Goal: Task Accomplishment & Management: Manage account settings

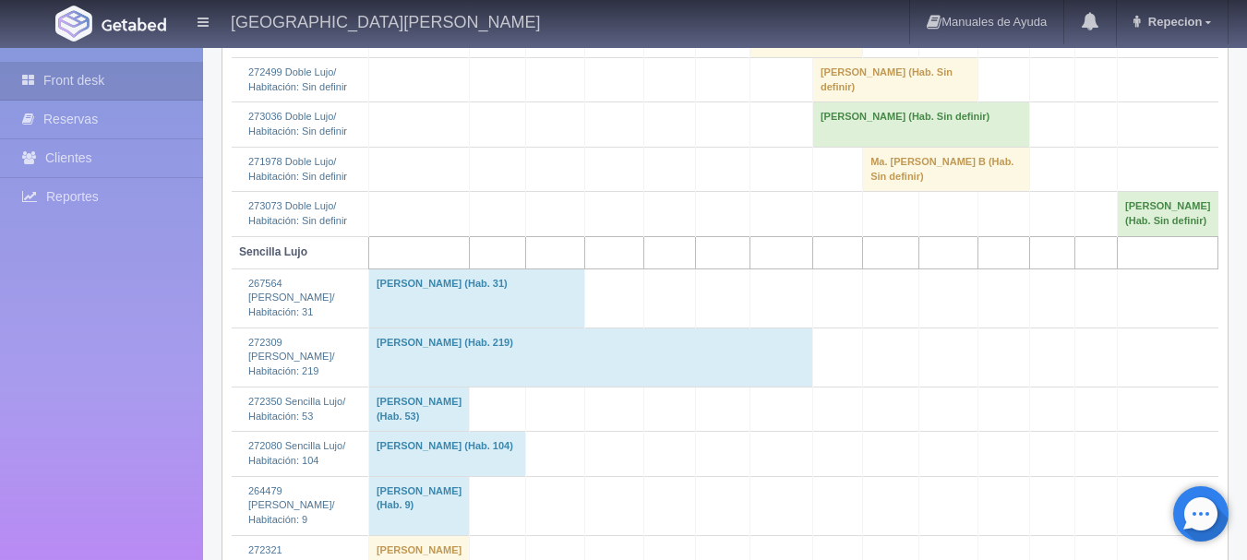
scroll to position [1938, 0]
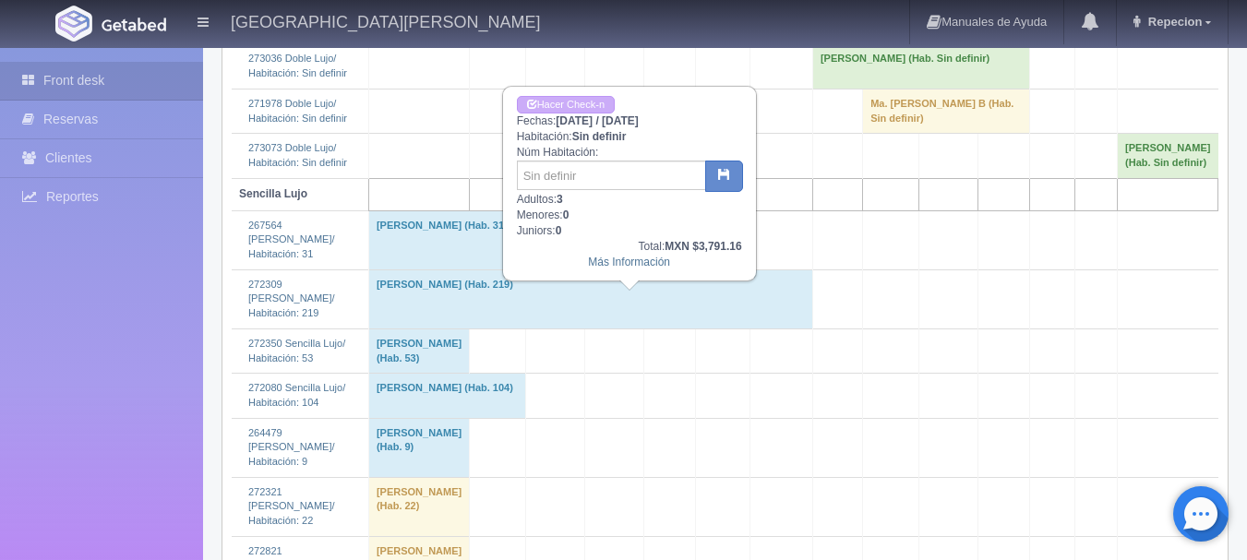
scroll to position [1753, 0]
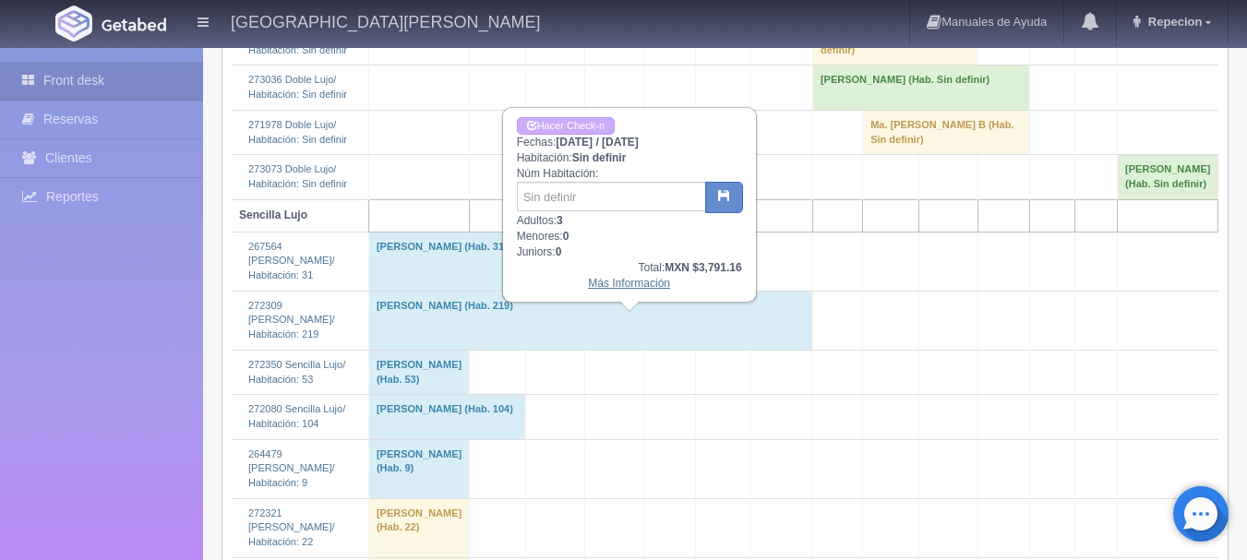
click at [608, 289] on link "Más Información" at bounding box center [629, 283] width 82 height 13
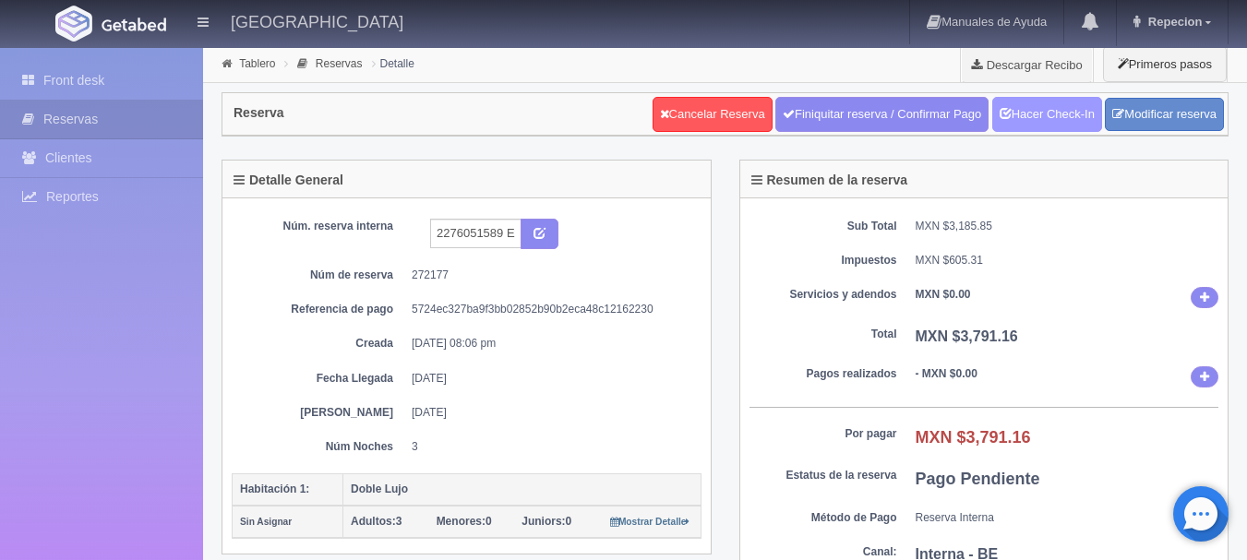
click at [1039, 115] on link "Hacer Check-In" at bounding box center [1047, 114] width 110 height 35
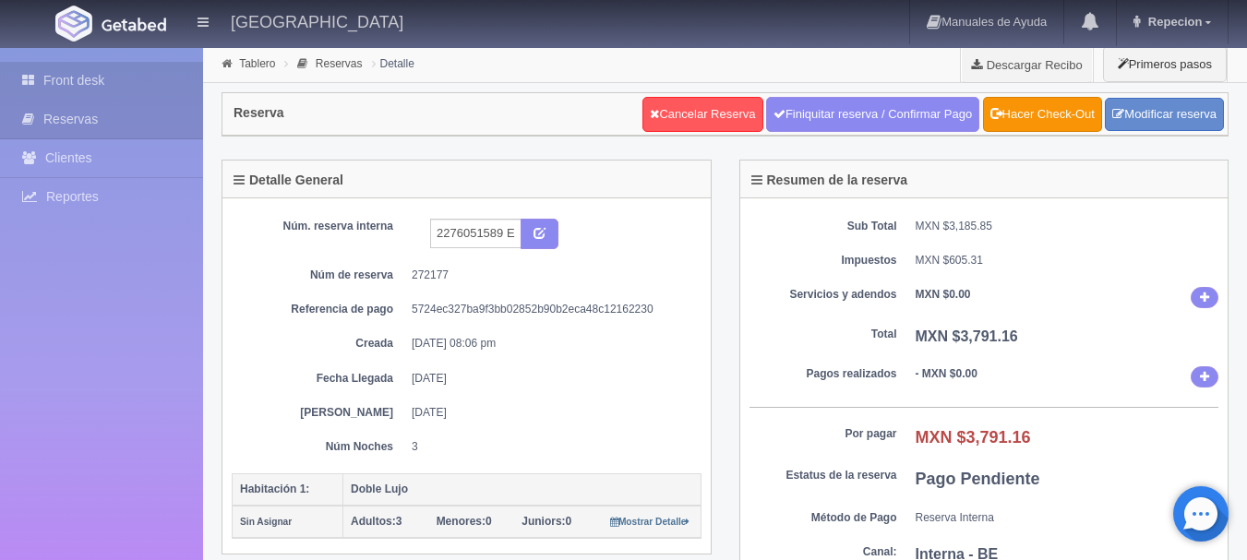
click at [58, 84] on link "Front desk" at bounding box center [101, 81] width 203 height 38
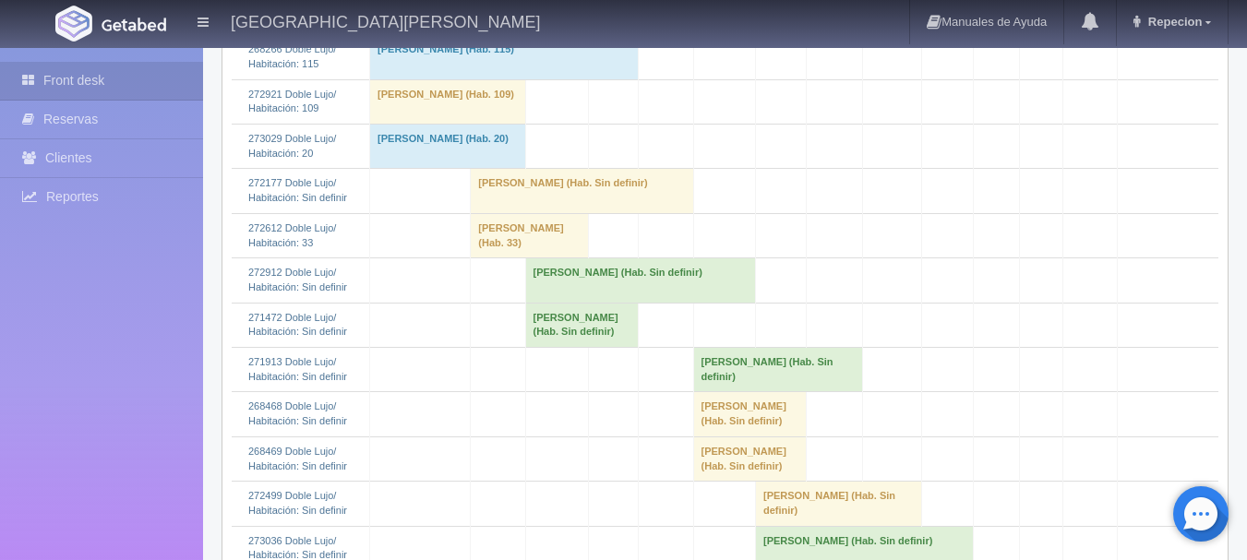
scroll to position [461, 0]
click at [548, 210] on td "[PERSON_NAME] (Hab. Sin definir)" at bounding box center [582, 189] width 222 height 44
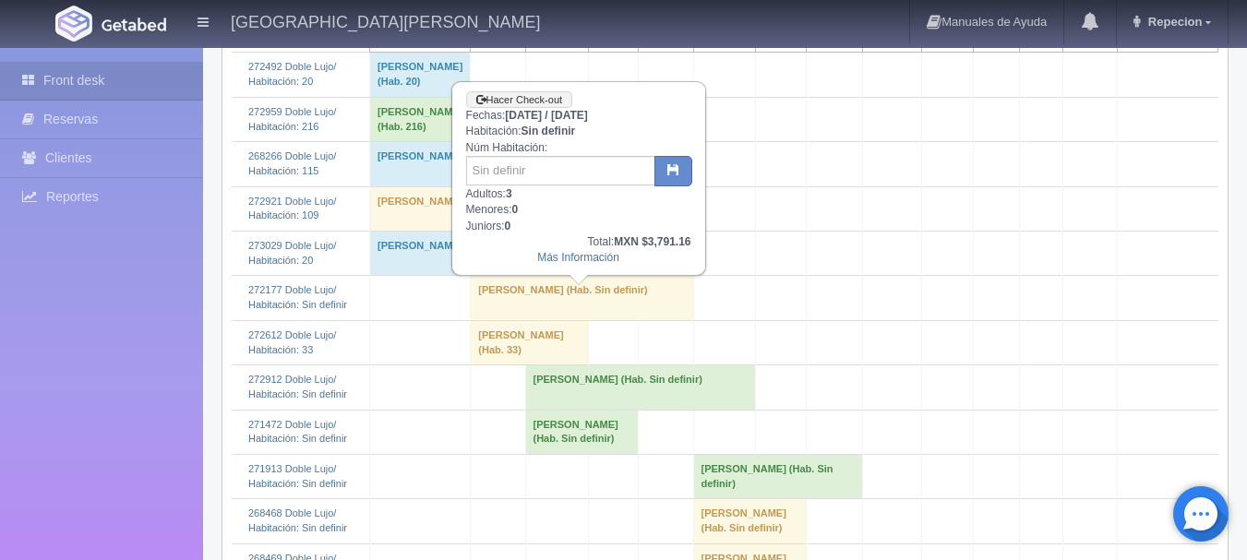
scroll to position [277, 0]
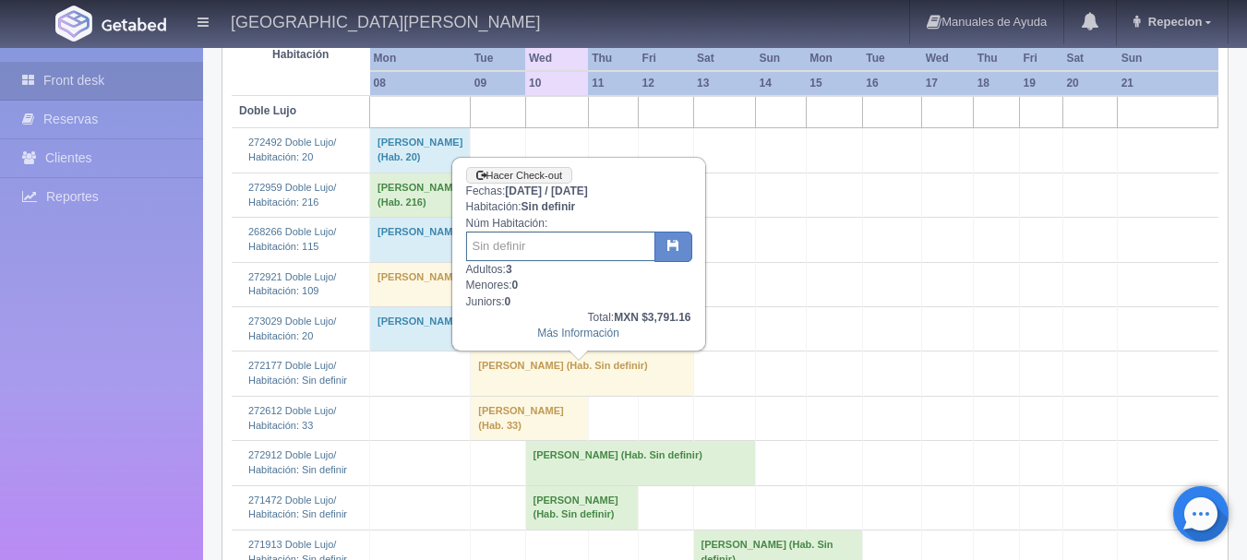
click at [525, 247] on input "text" at bounding box center [560, 247] width 189 height 30
type input "37"
click at [672, 243] on icon "button" at bounding box center [673, 245] width 12 height 12
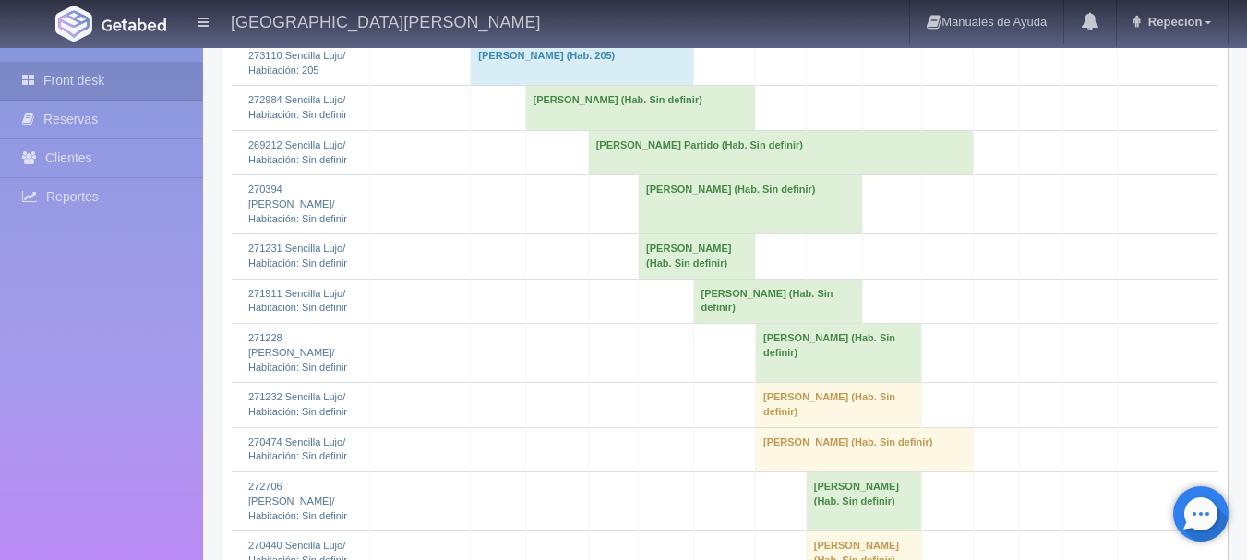
scroll to position [2030, 0]
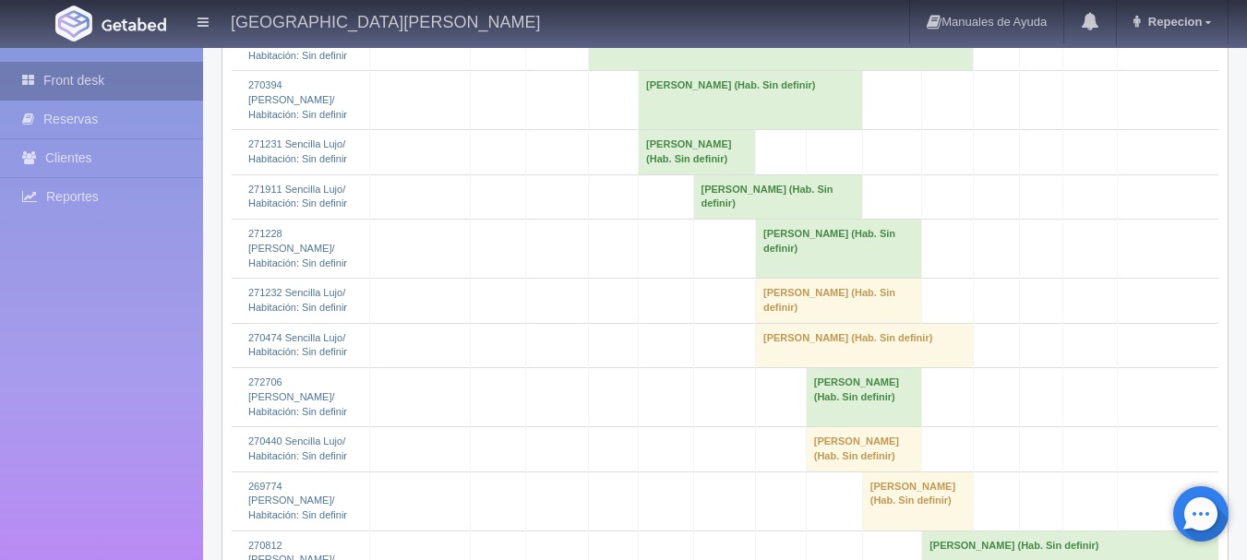
click at [84, 85] on link "Front desk" at bounding box center [101, 81] width 203 height 38
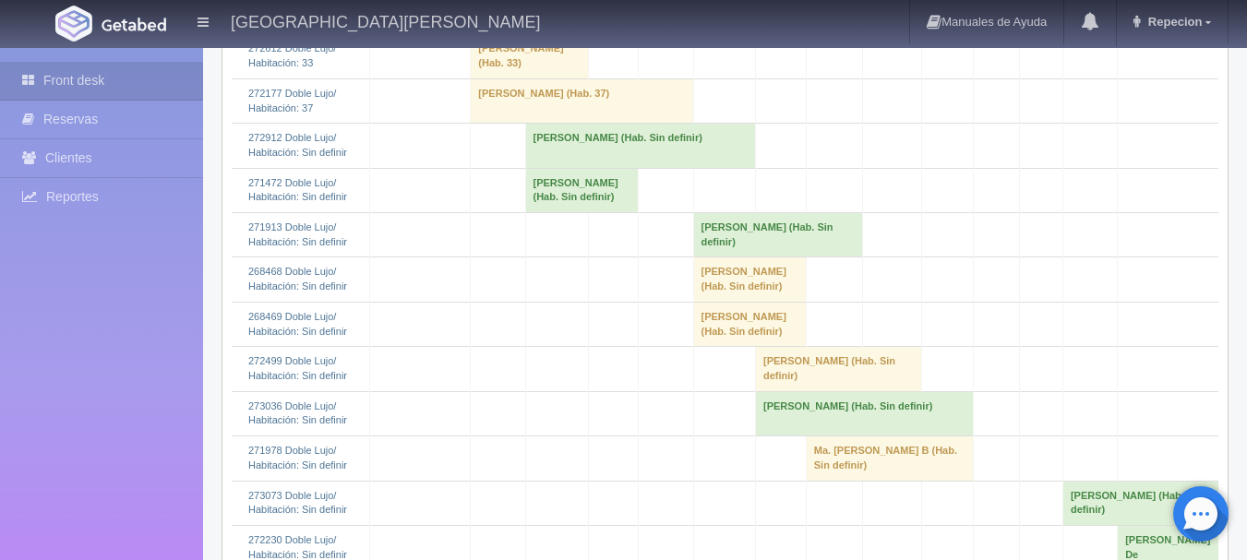
scroll to position [554, 0]
